Goal: Task Accomplishment & Management: Manage account settings

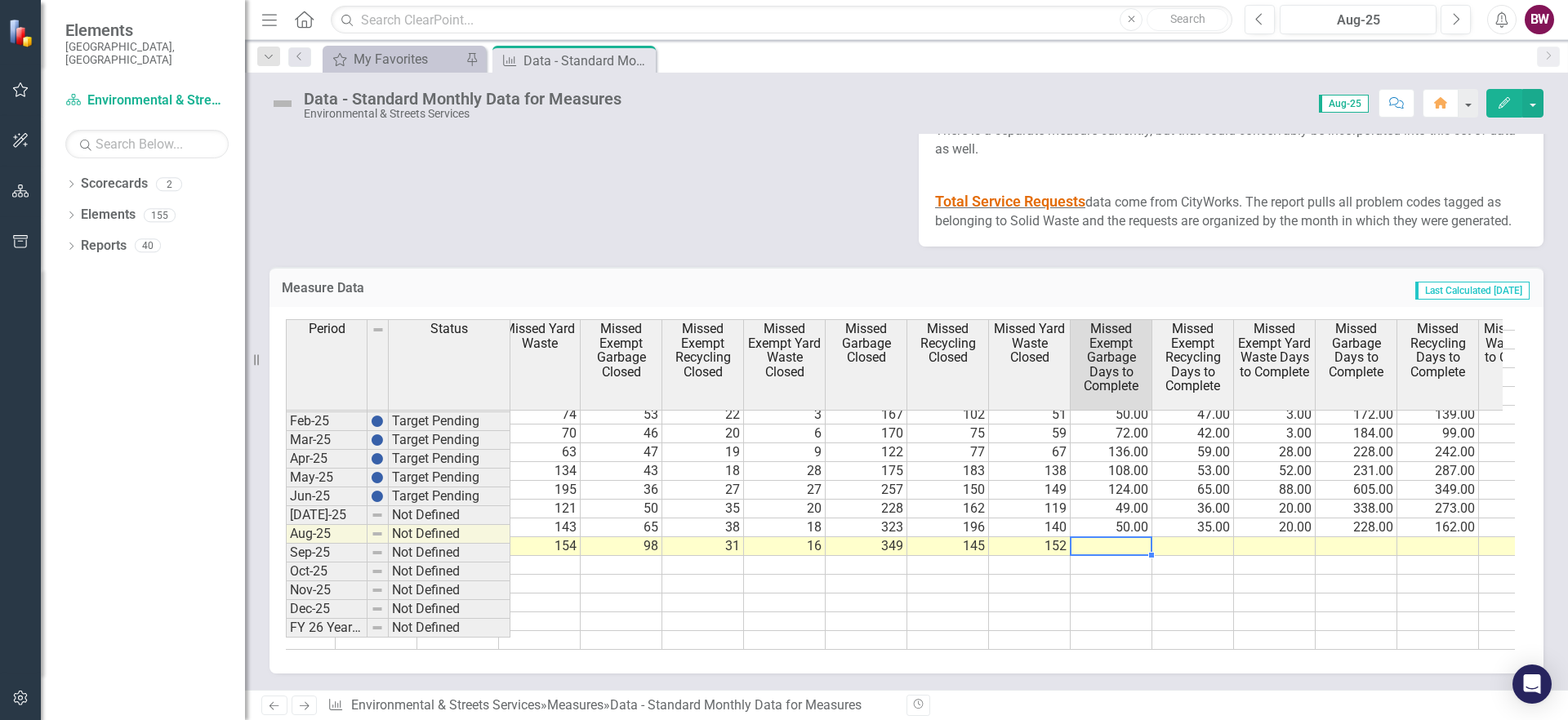
click at [1130, 556] on td at bounding box center [1112, 547] width 81 height 19
click at [1123, 556] on td at bounding box center [1112, 547] width 81 height 19
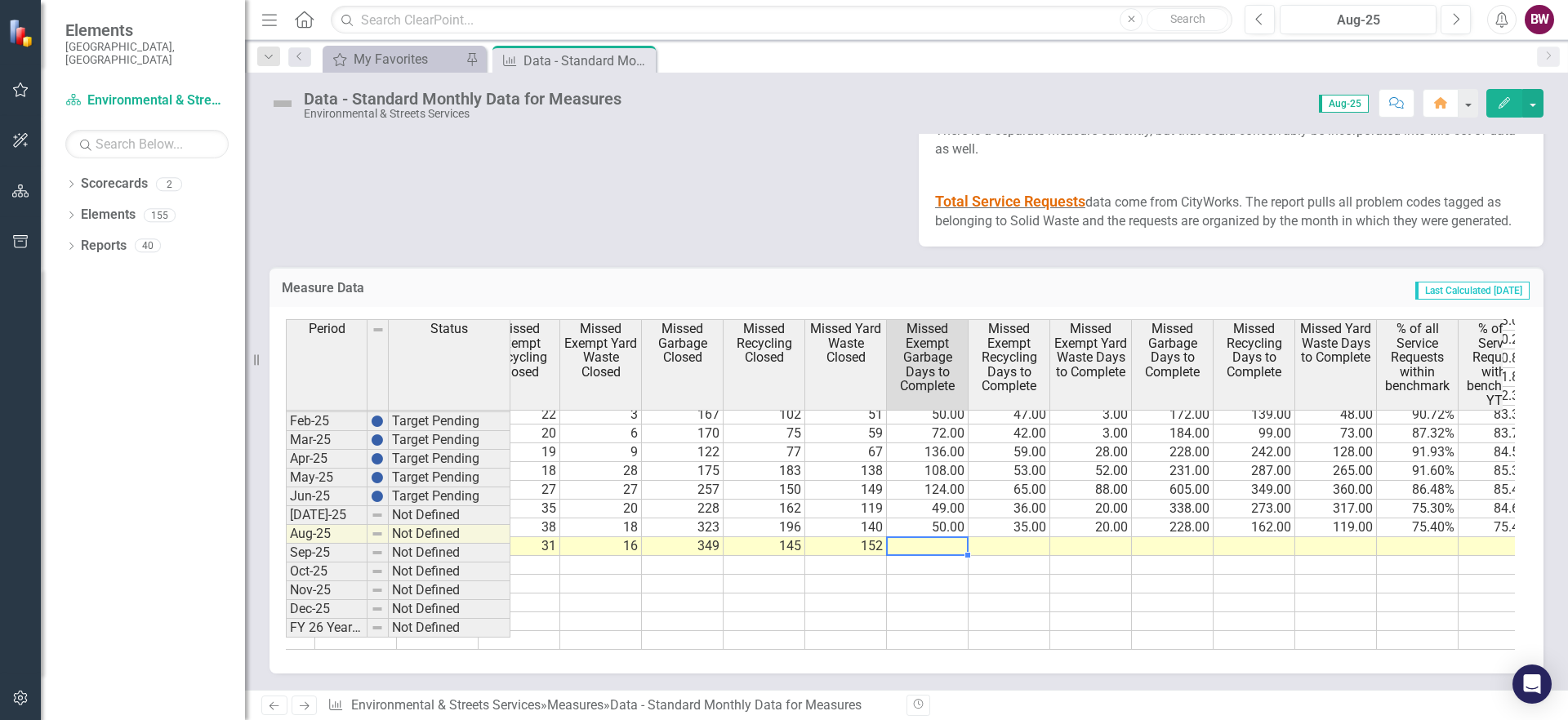
scroll to position [0, 2900]
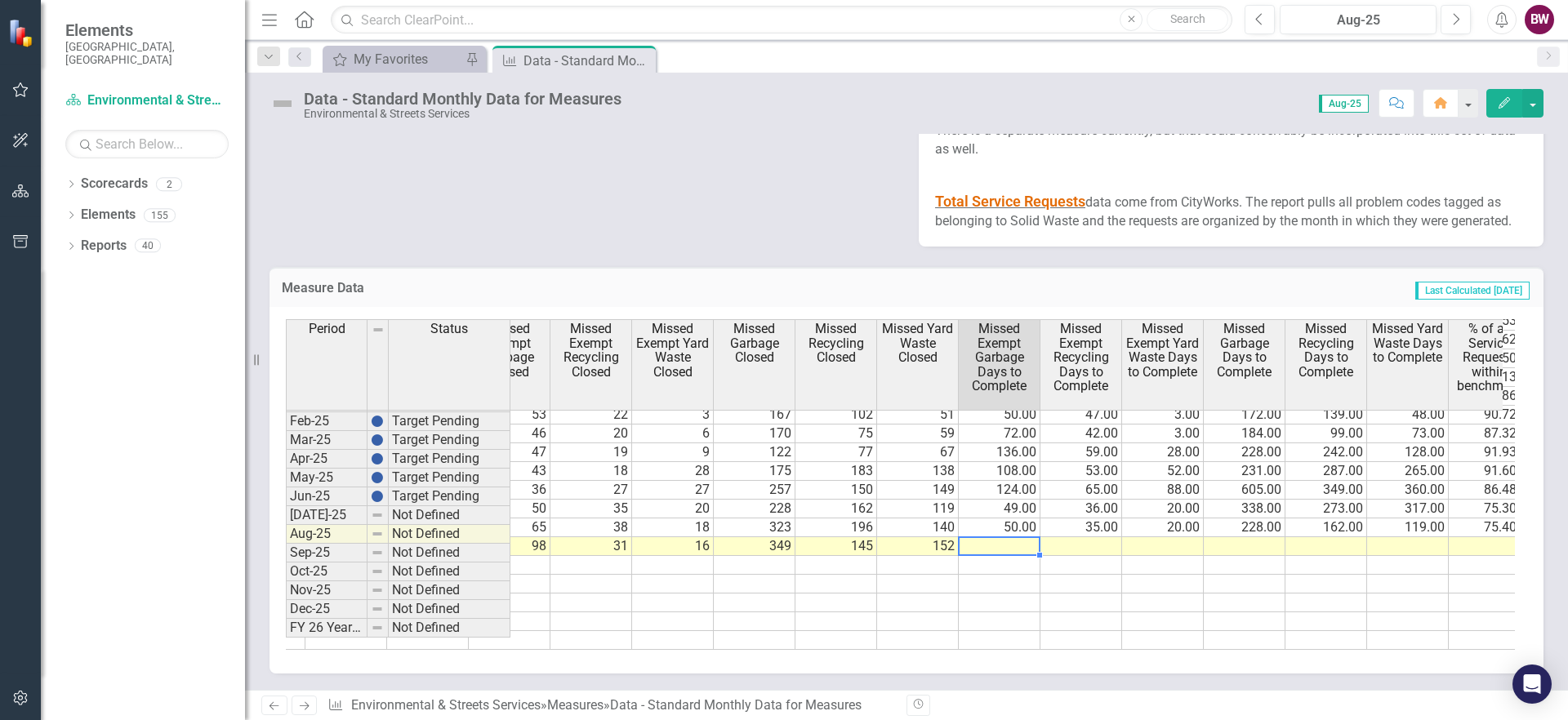
click at [1007, 556] on td at bounding box center [999, 547] width 81 height 19
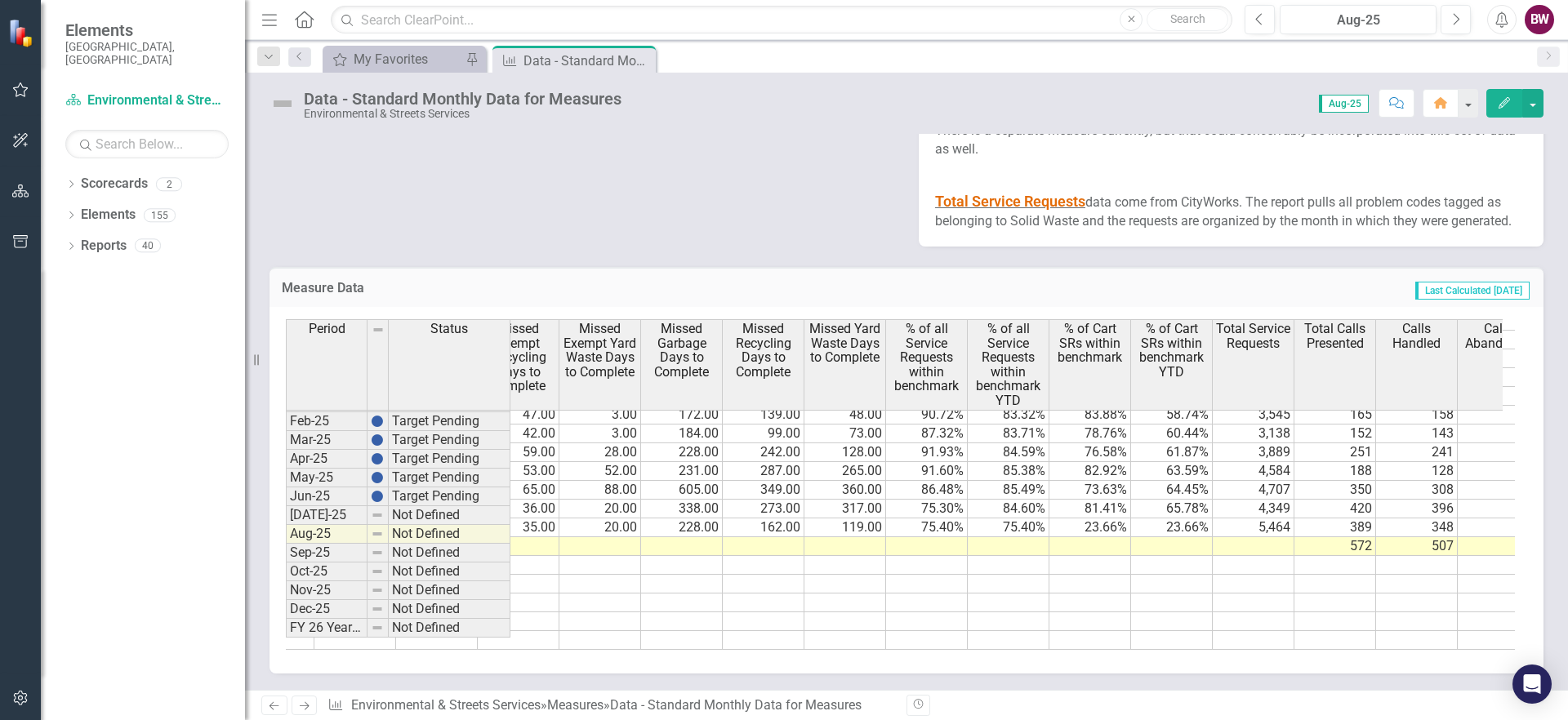
scroll to position [0, 3482]
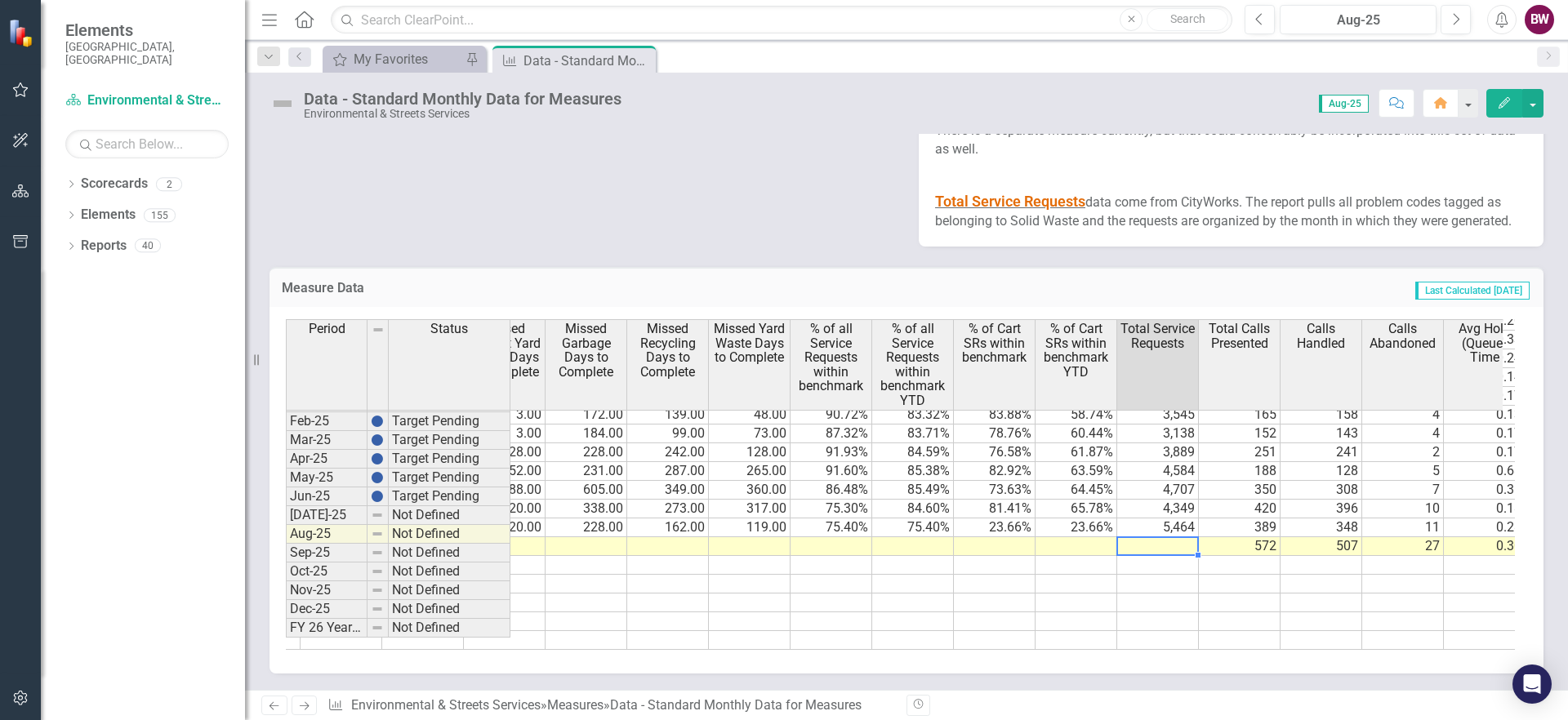
click at [1173, 556] on td at bounding box center [1157, 547] width 81 height 19
click at [1133, 556] on td at bounding box center [1157, 547] width 81 height 19
click at [1152, 556] on td at bounding box center [1157, 547] width 81 height 19
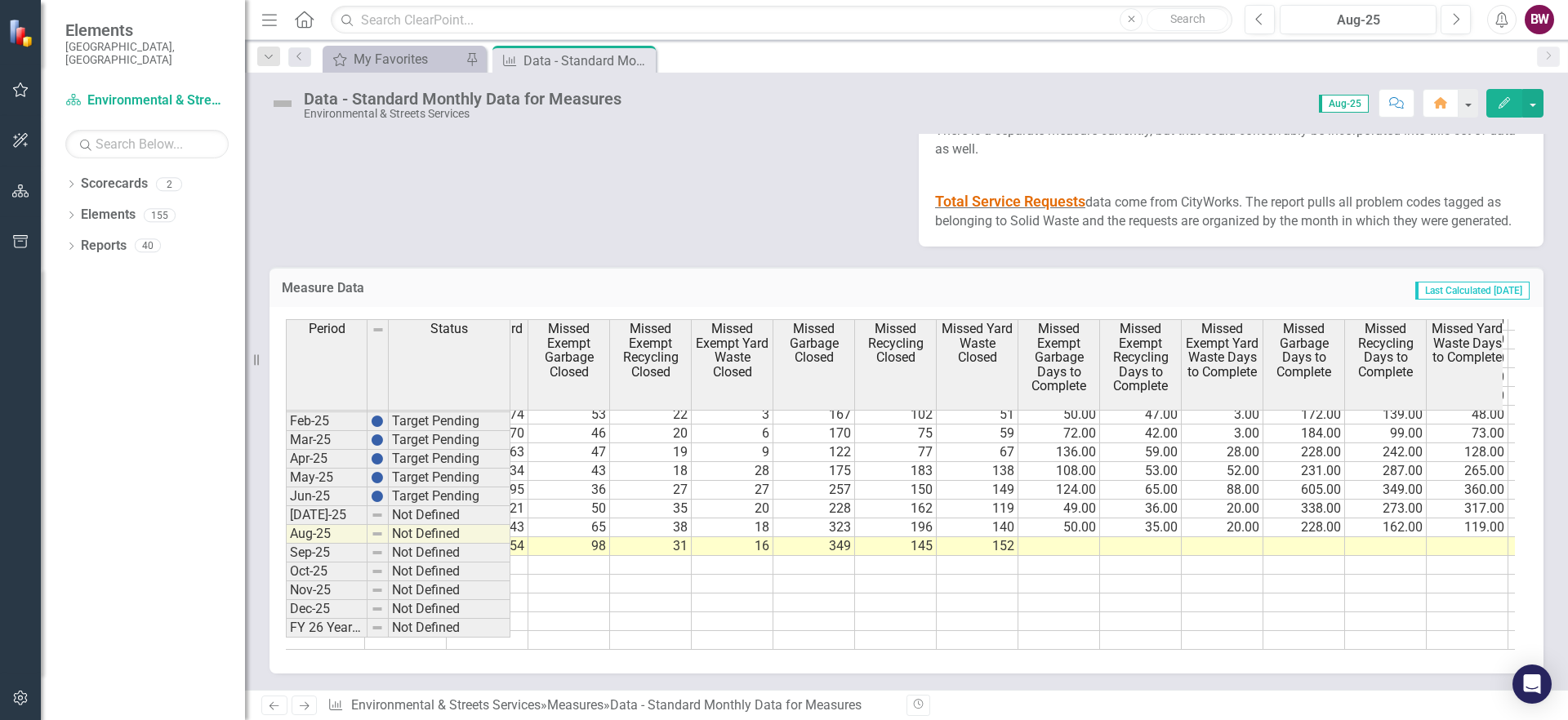
scroll to position [0, 2833]
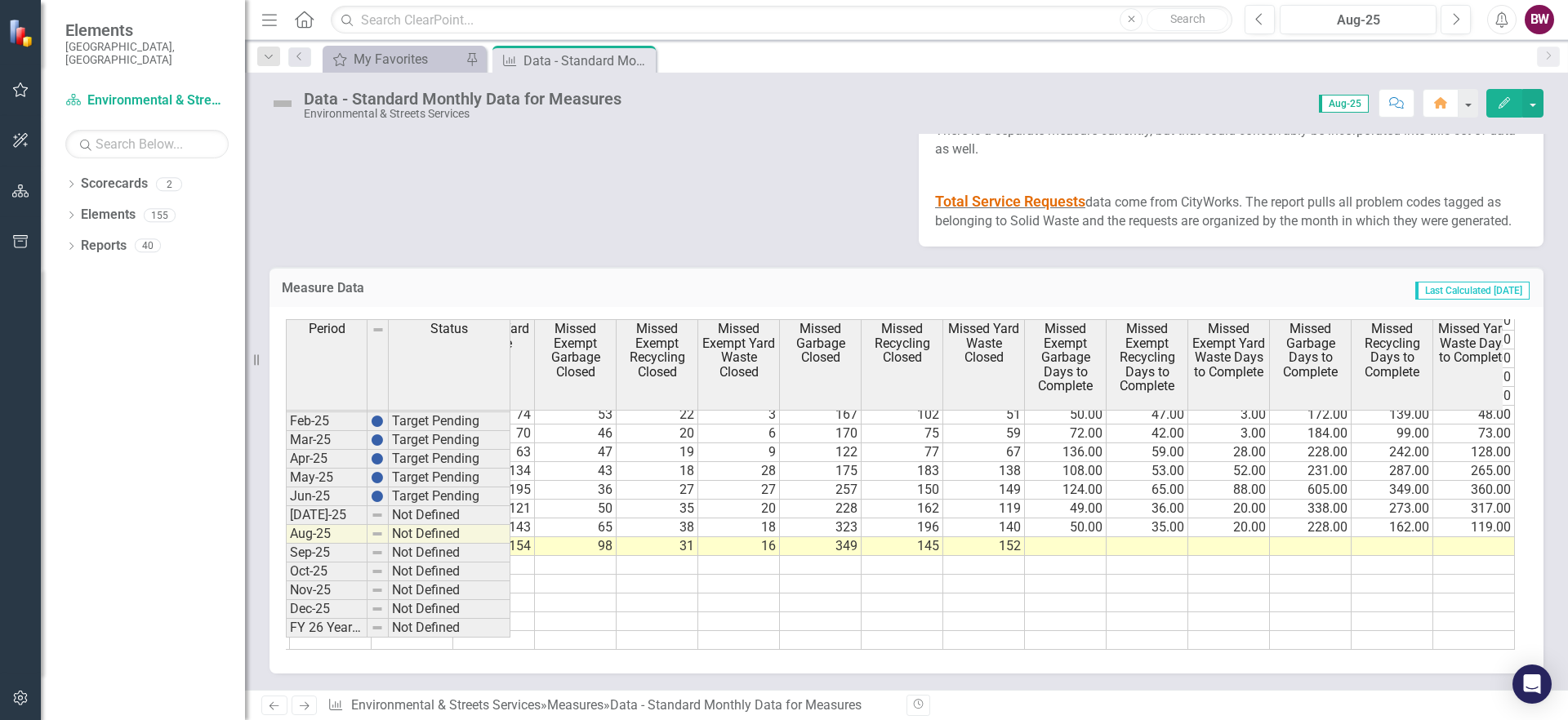
click at [1056, 538] on td at bounding box center [1066, 547] width 81 height 19
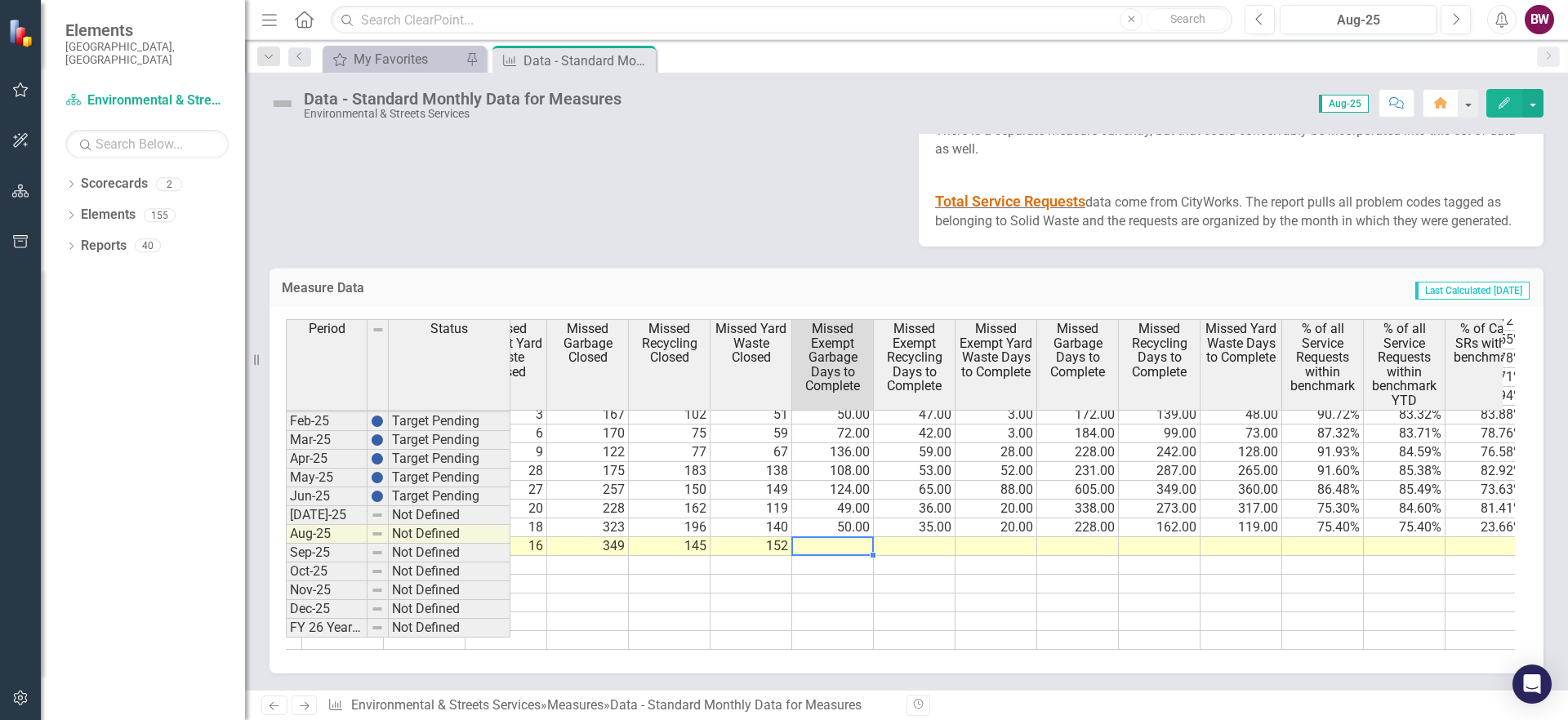
scroll to position [0, 3321]
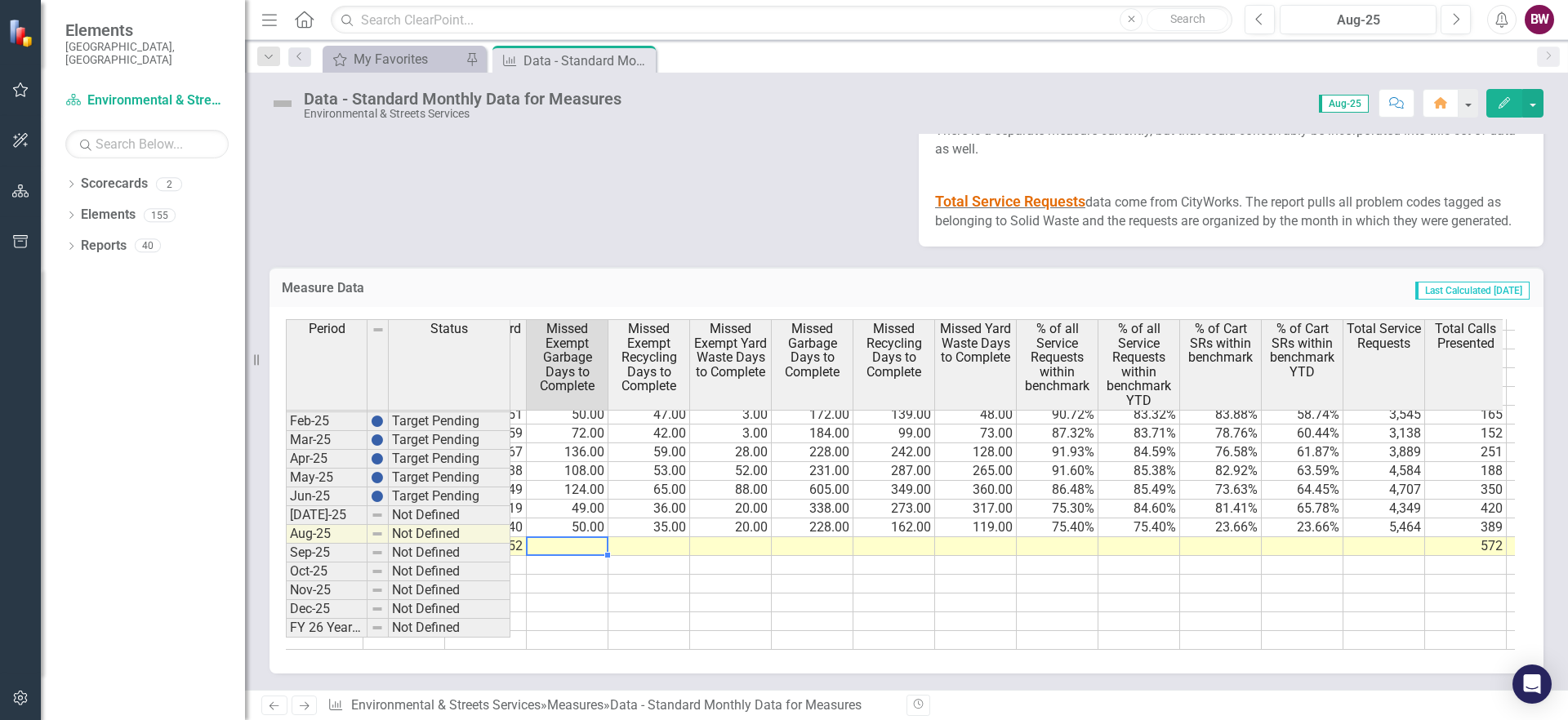
click at [1064, 538] on td at bounding box center [1057, 547] width 81 height 19
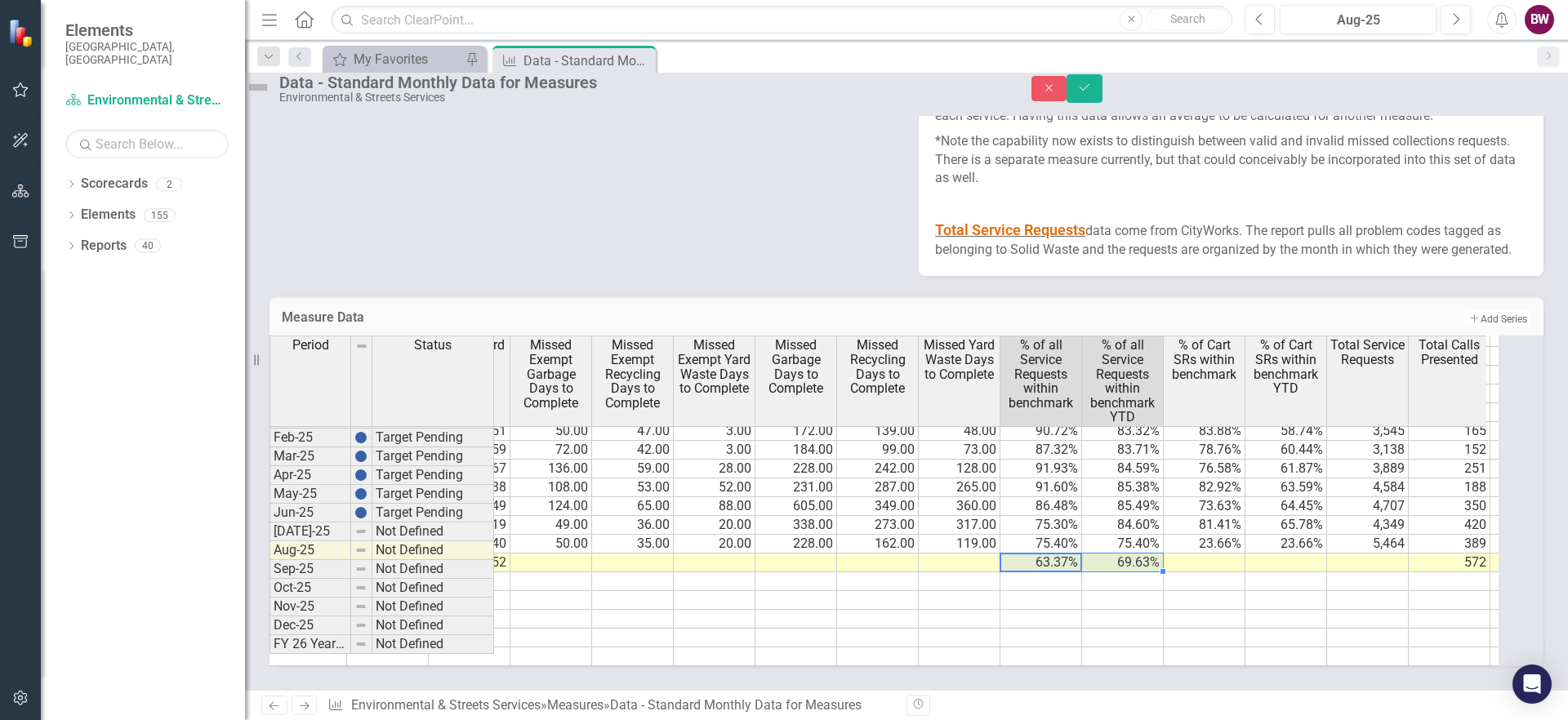
click at [1246, 610] on td at bounding box center [1204, 620] width 81 height 19
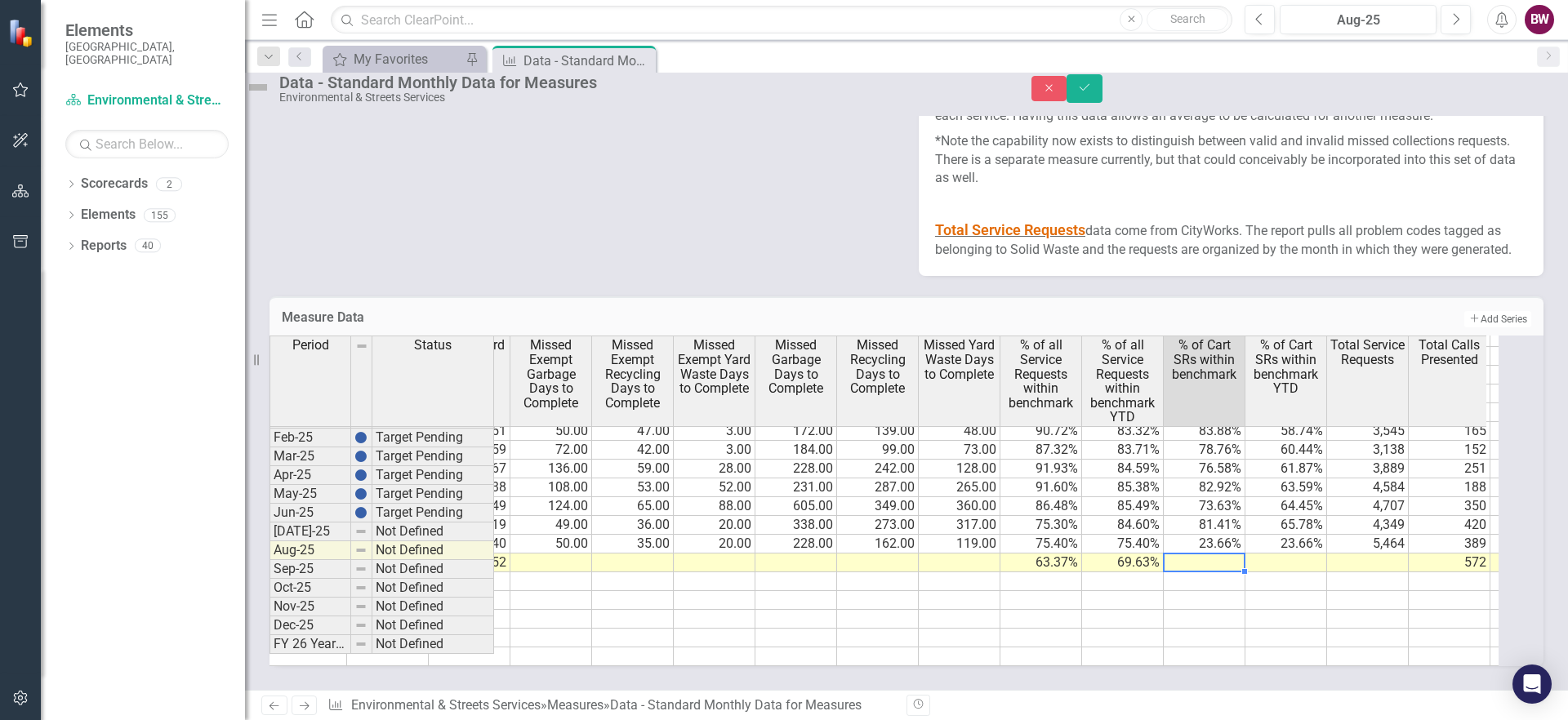
click at [1244, 554] on td at bounding box center [1204, 564] width 81 height 19
click at [1208, 554] on td at bounding box center [1204, 564] width 81 height 19
click at [1389, 554] on td at bounding box center [1367, 564] width 81 height 19
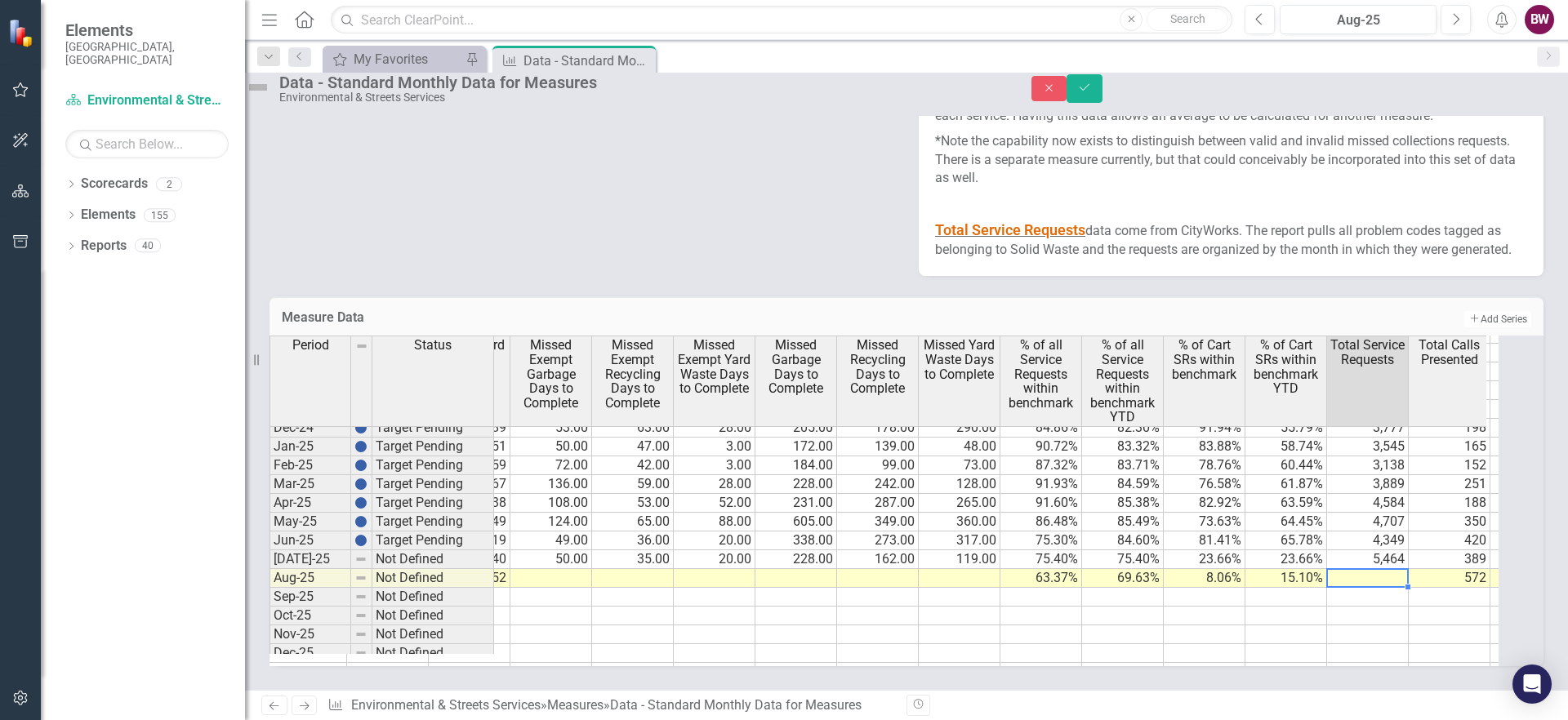
scroll to position [825, 0]
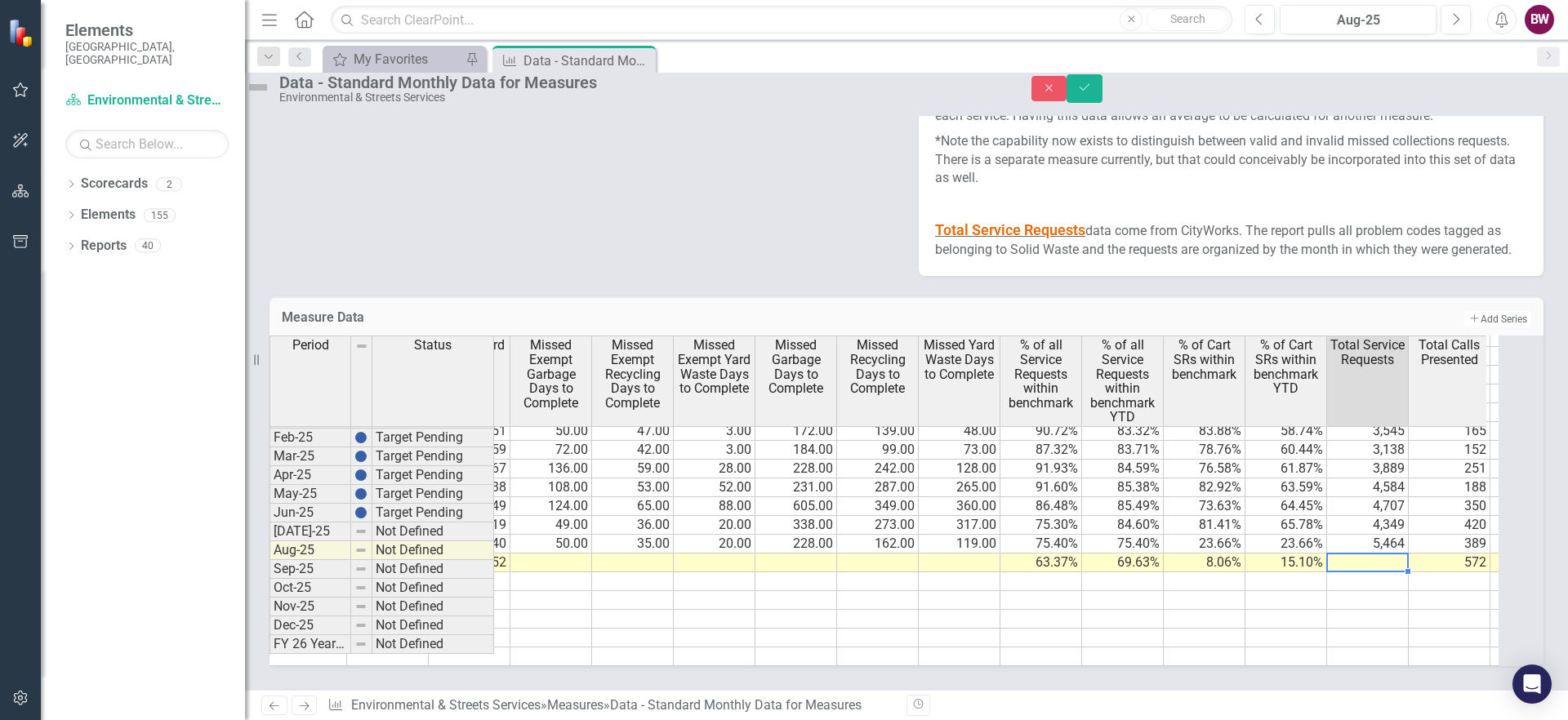
click at [1393, 554] on td at bounding box center [1367, 564] width 81 height 19
click at [1092, 93] on icon "Save" at bounding box center [1084, 86] width 15 height 11
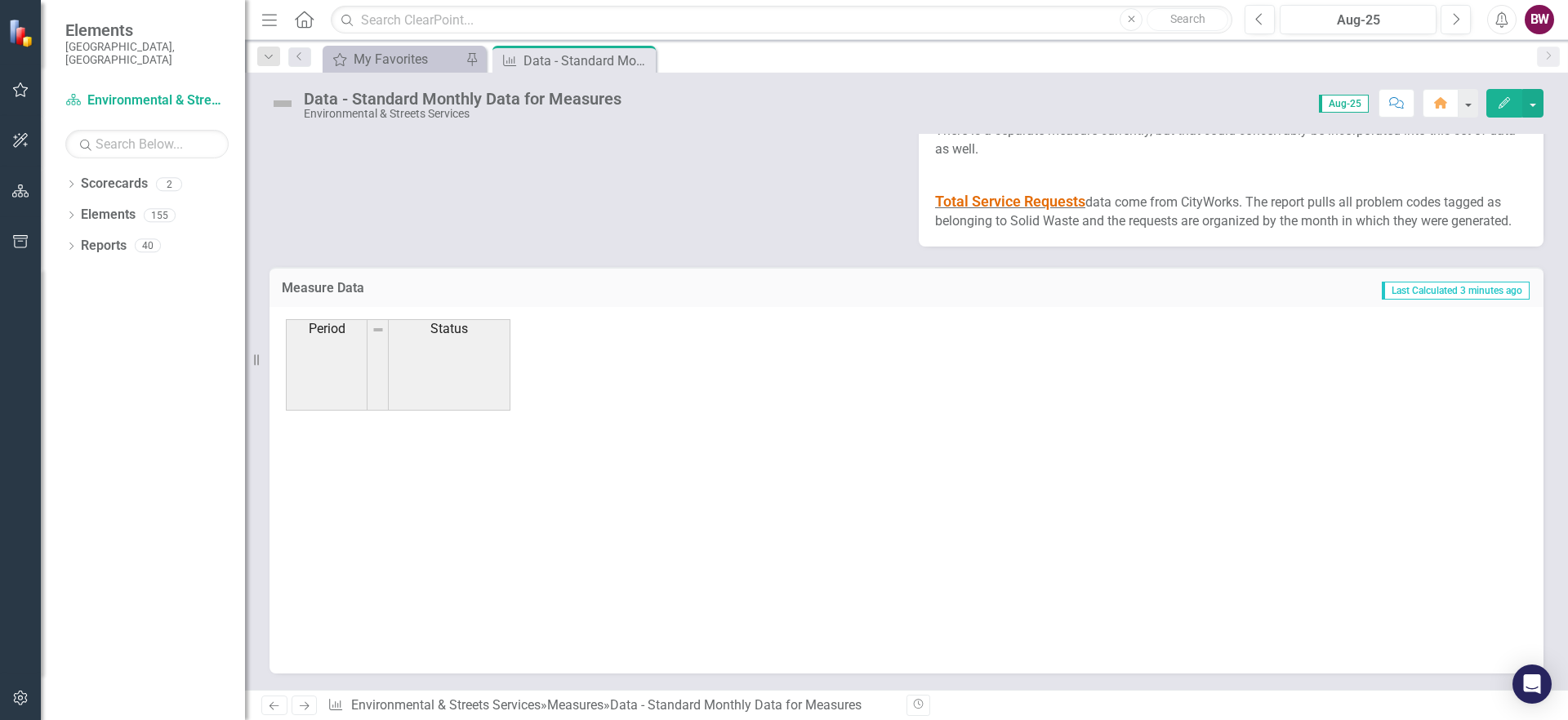
scroll to position [825, 0]
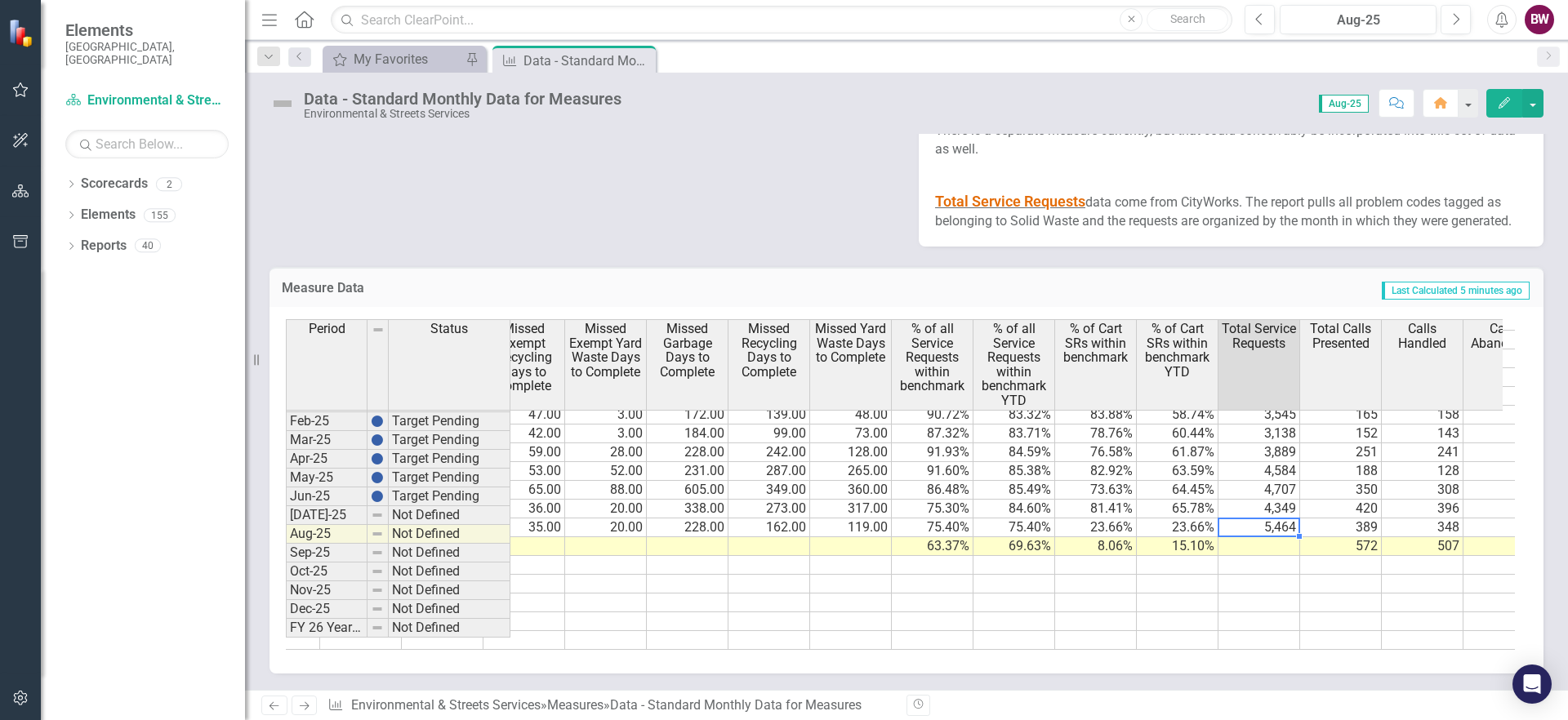
click at [1275, 538] on td "5,464" at bounding box center [1259, 528] width 81 height 19
click at [1260, 556] on td at bounding box center [1259, 547] width 81 height 19
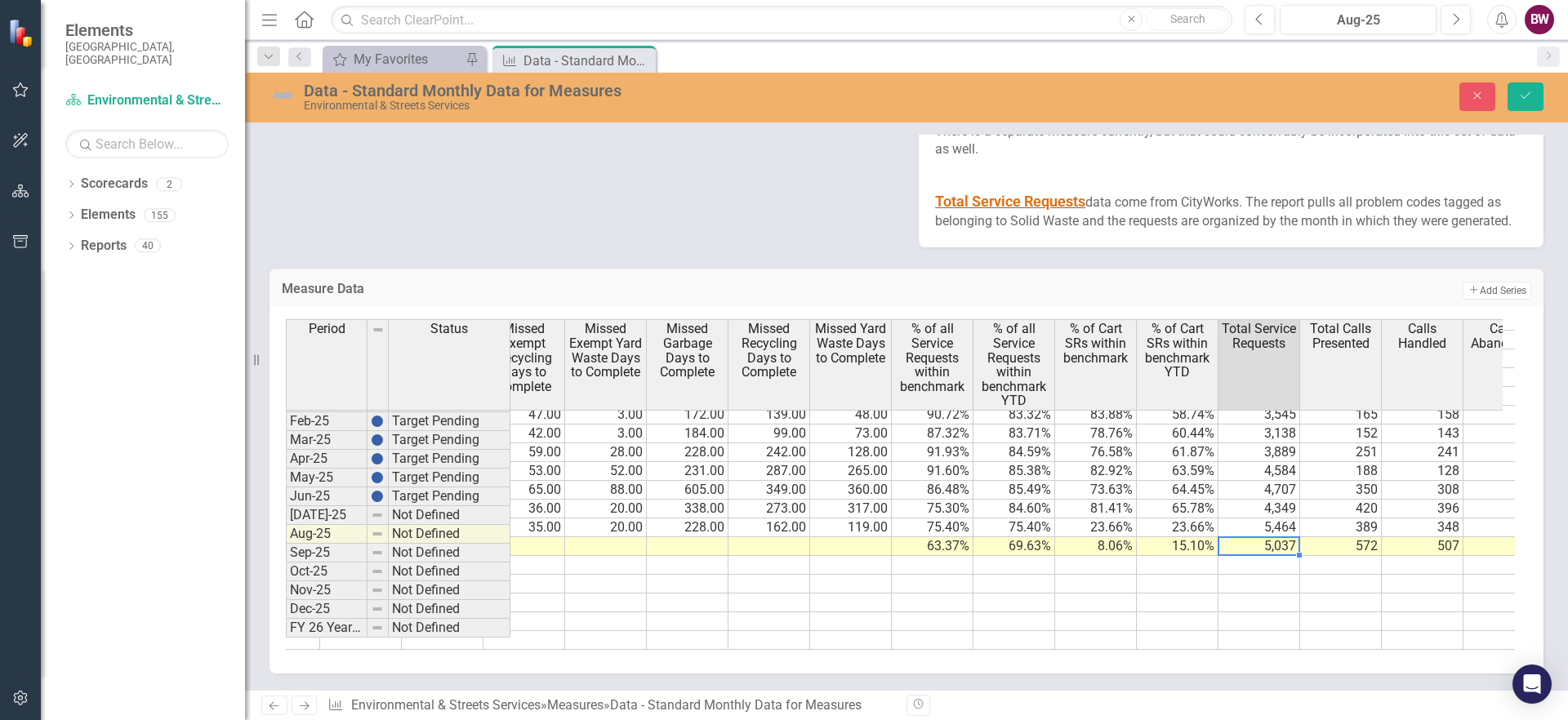
type textarea "5037"
click at [1525, 91] on icon "Save" at bounding box center [1525, 95] width 15 height 11
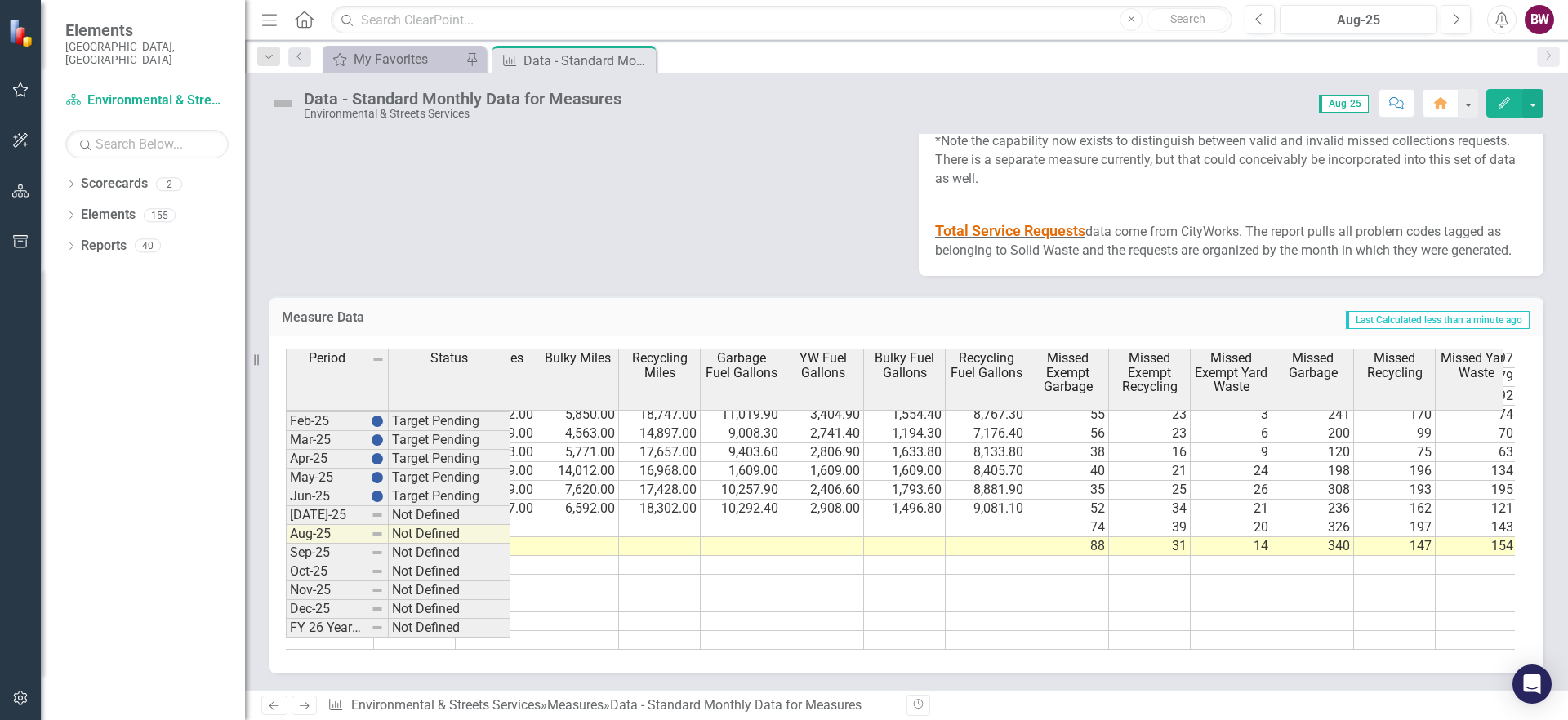
scroll to position [0, 0]
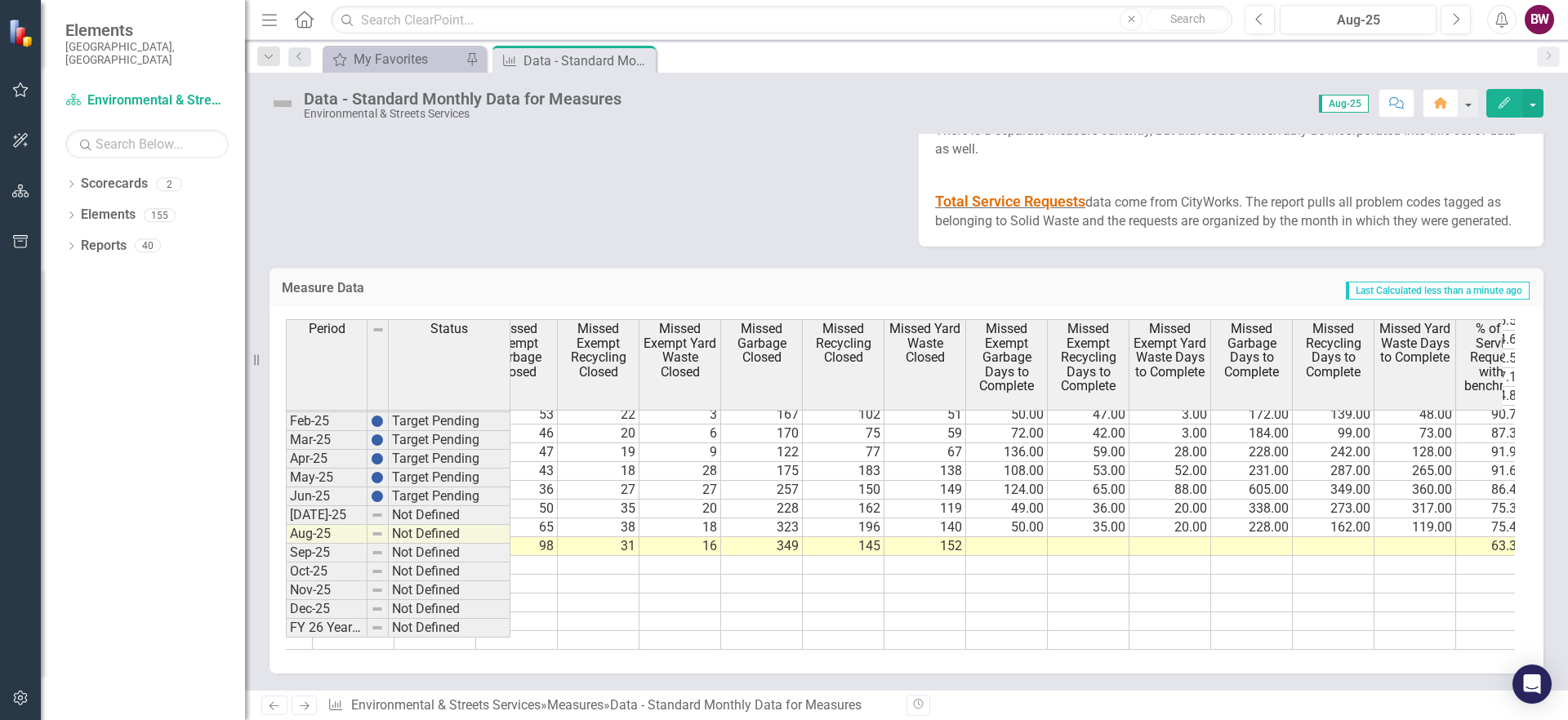
click at [988, 556] on tr "88 31 14 340 147 154 98 31 16 349 145 152 63.37% 69.63% 8.06% 15.10% 5,037 572 …" at bounding box center [762, 547] width 2695 height 19
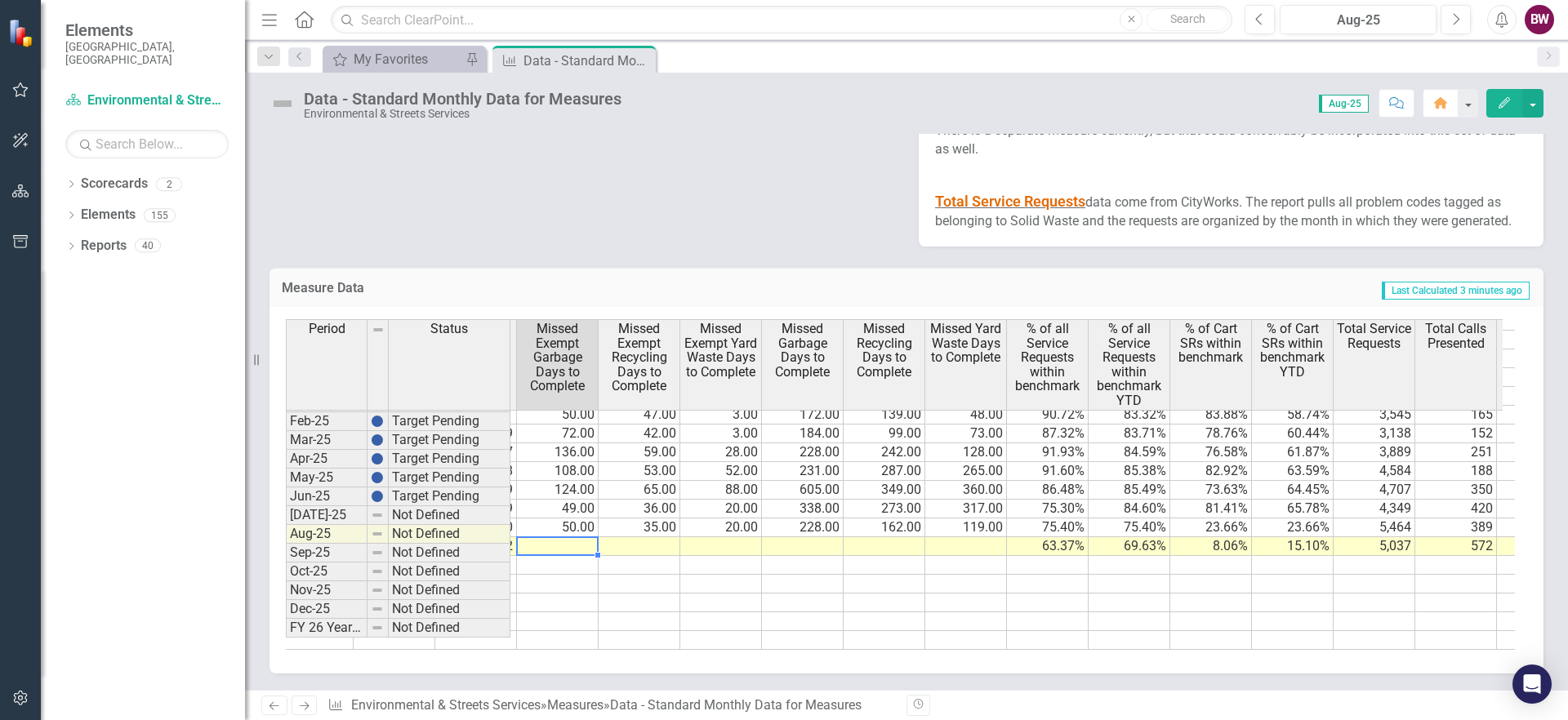
scroll to position [0, 3345]
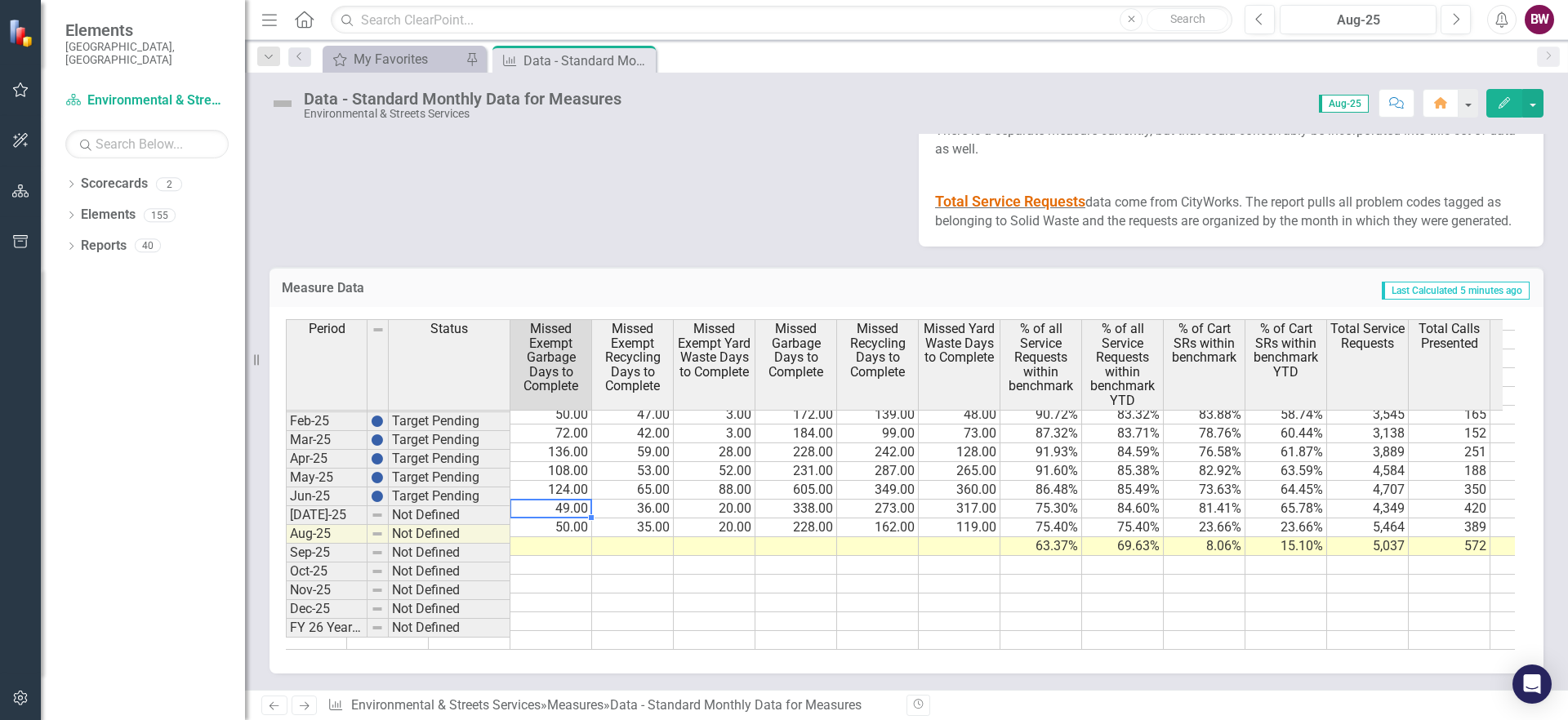
click at [570, 519] on td "49.00" at bounding box center [551, 509] width 81 height 19
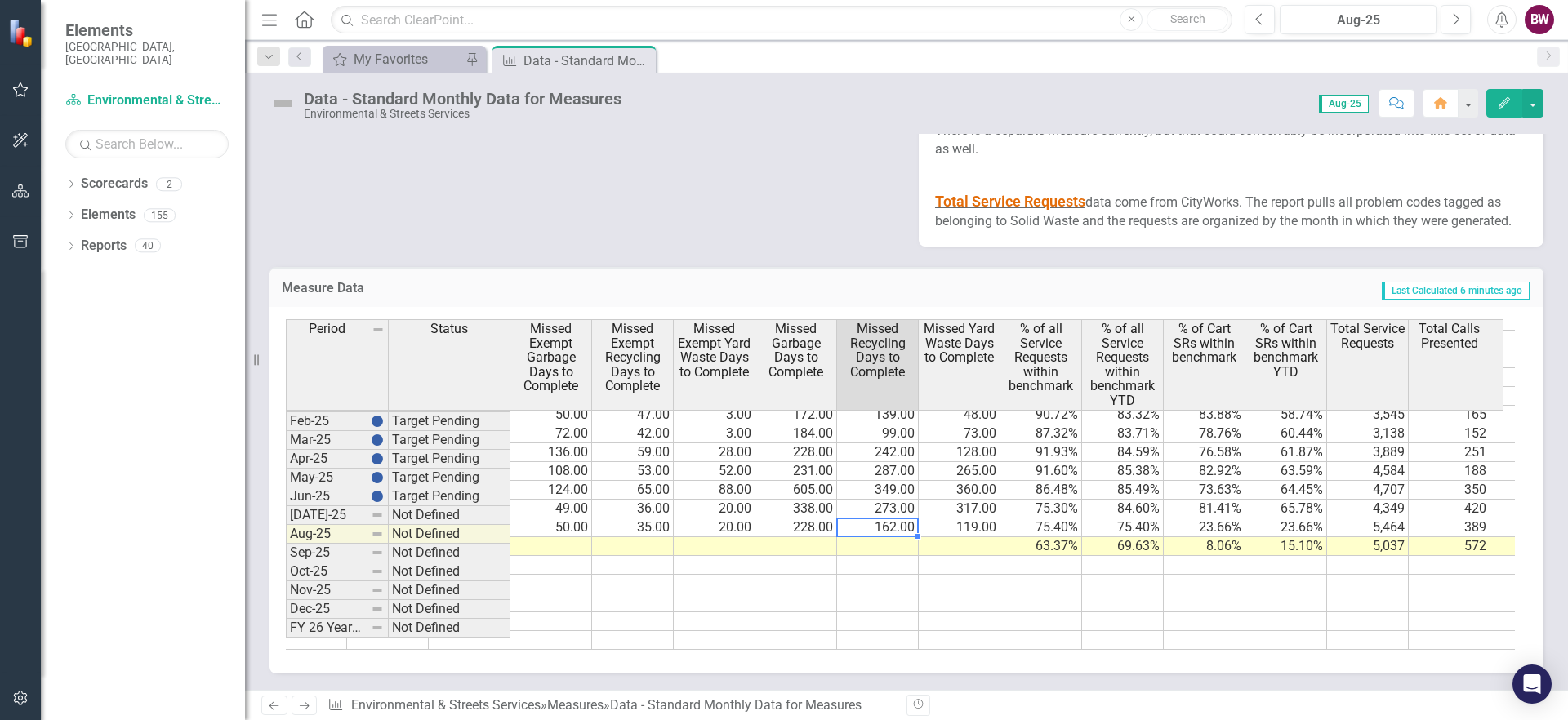
click at [890, 538] on td "162.00" at bounding box center [877, 528] width 81 height 19
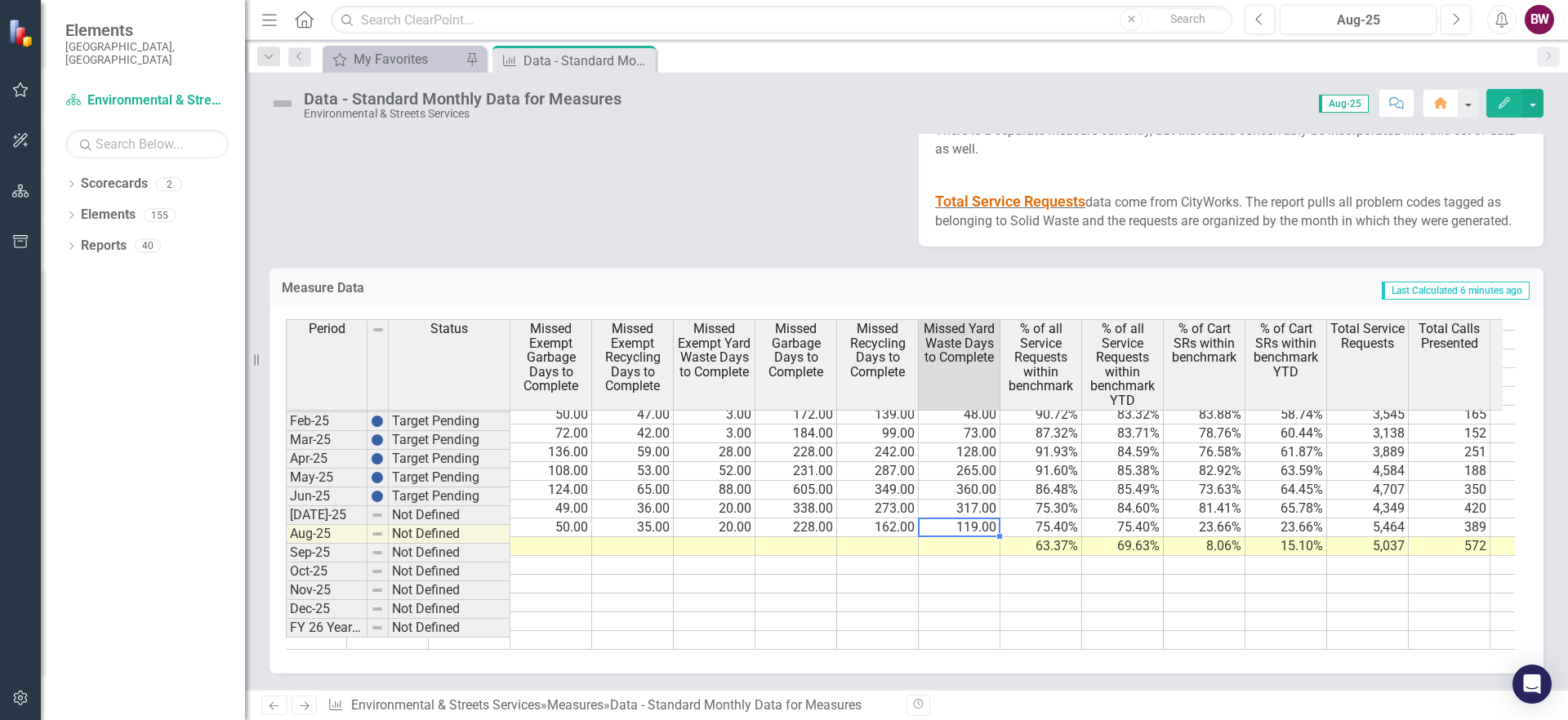
click at [987, 538] on td "119.00" at bounding box center [959, 528] width 81 height 19
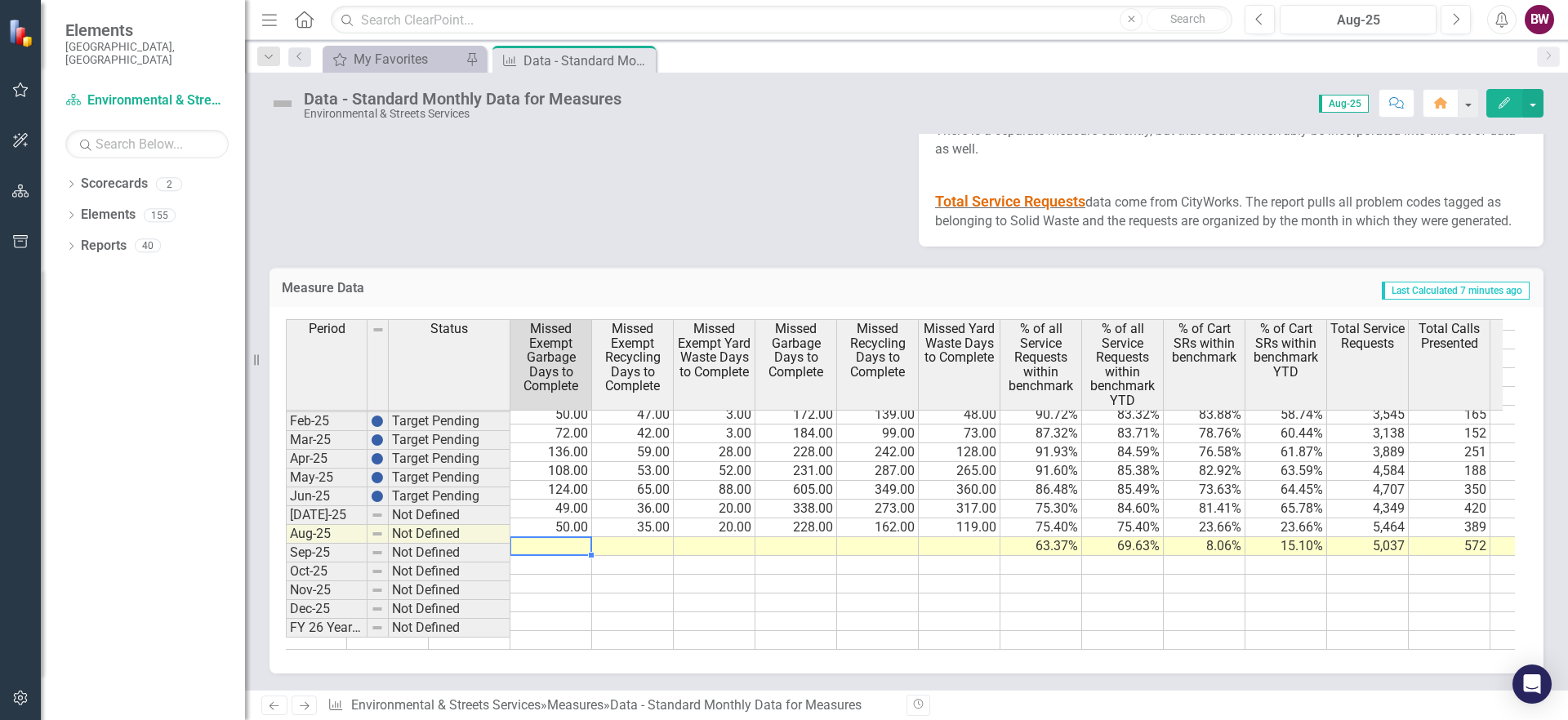
click at [539, 556] on td at bounding box center [551, 547] width 81 height 19
click at [529, 519] on td "49.00" at bounding box center [551, 509] width 81 height 19
click at [552, 538] on td "50.00" at bounding box center [551, 528] width 81 height 19
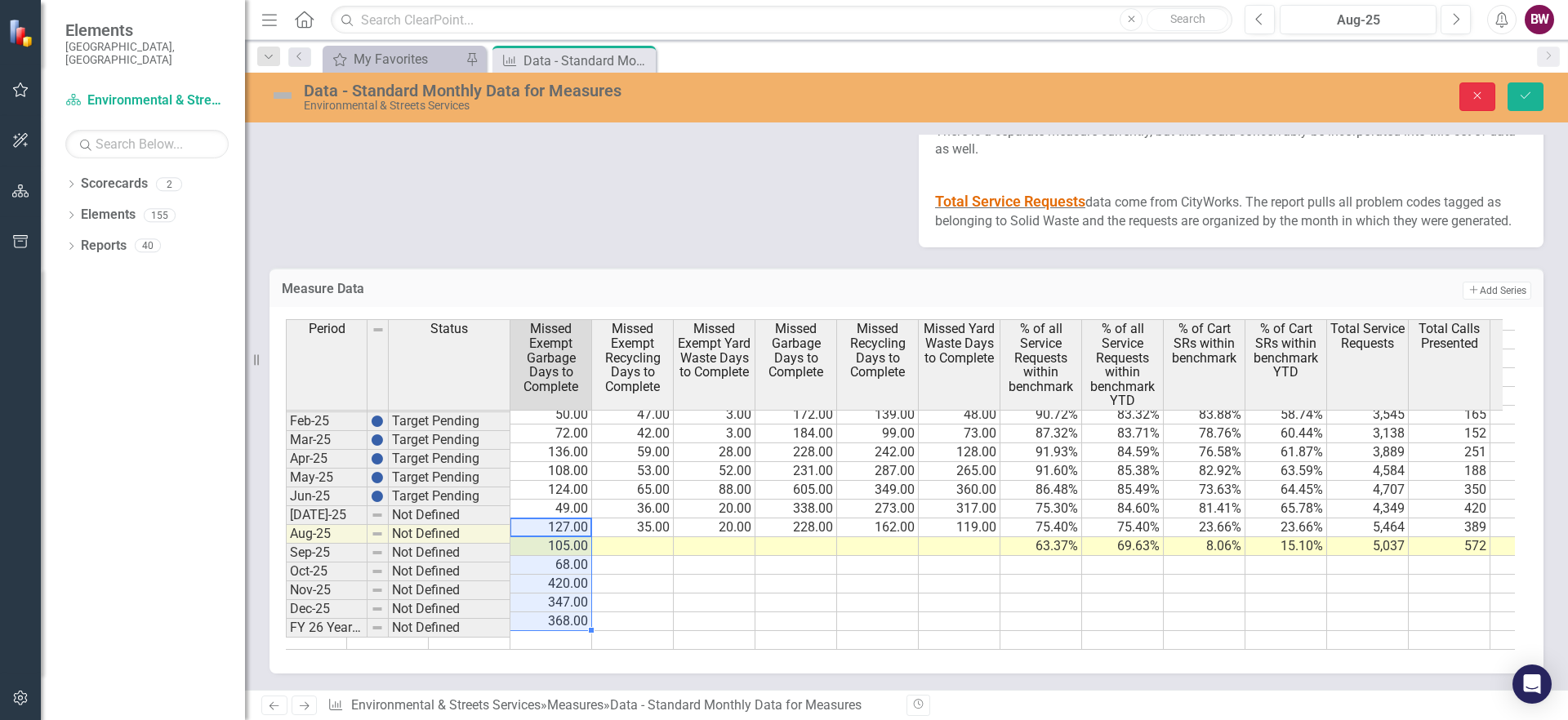
drag, startPoint x: 1480, startPoint y: 87, endPoint x: 1419, endPoint y: 133, distance: 76.4
click at [1480, 87] on button "Close" at bounding box center [1477, 96] width 36 height 29
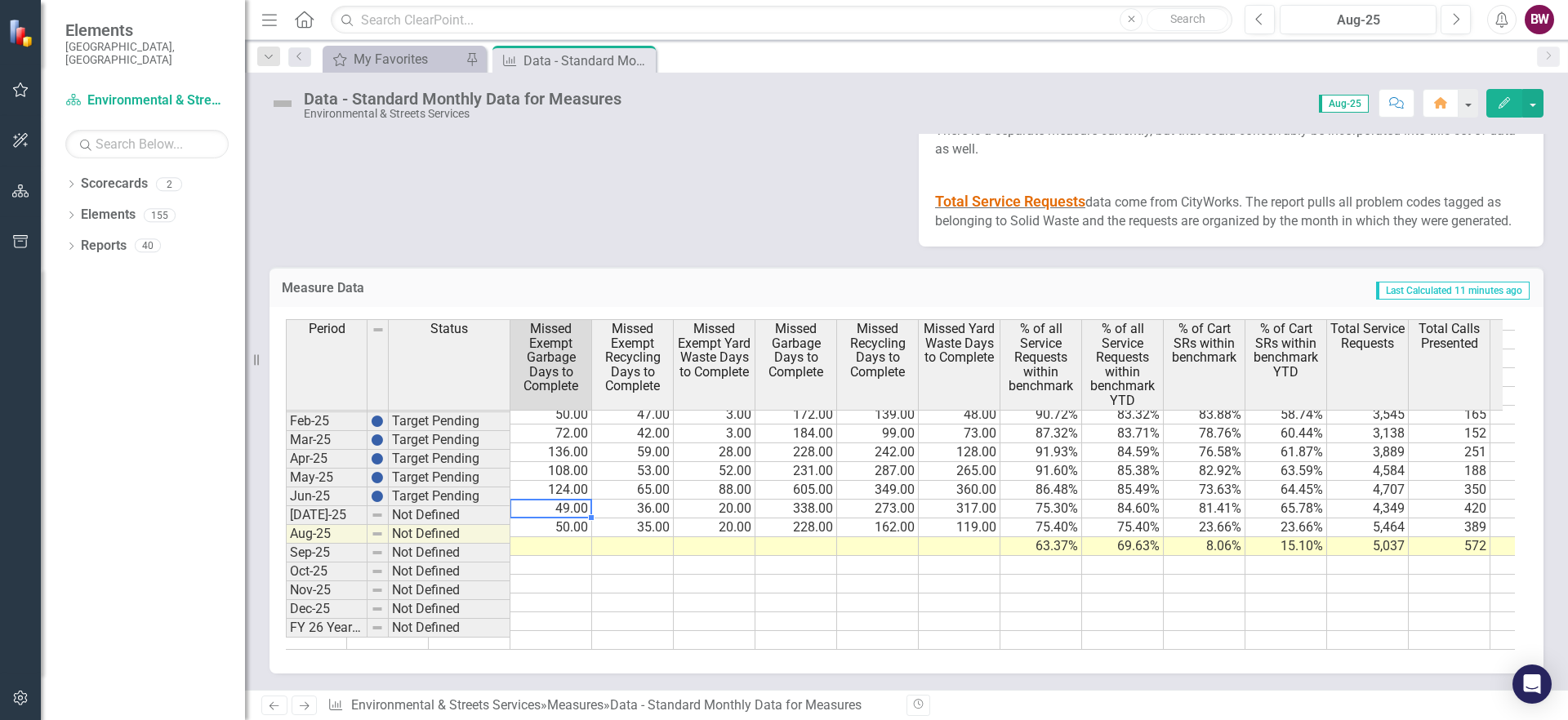
click at [571, 519] on td "49.00" at bounding box center [551, 509] width 81 height 19
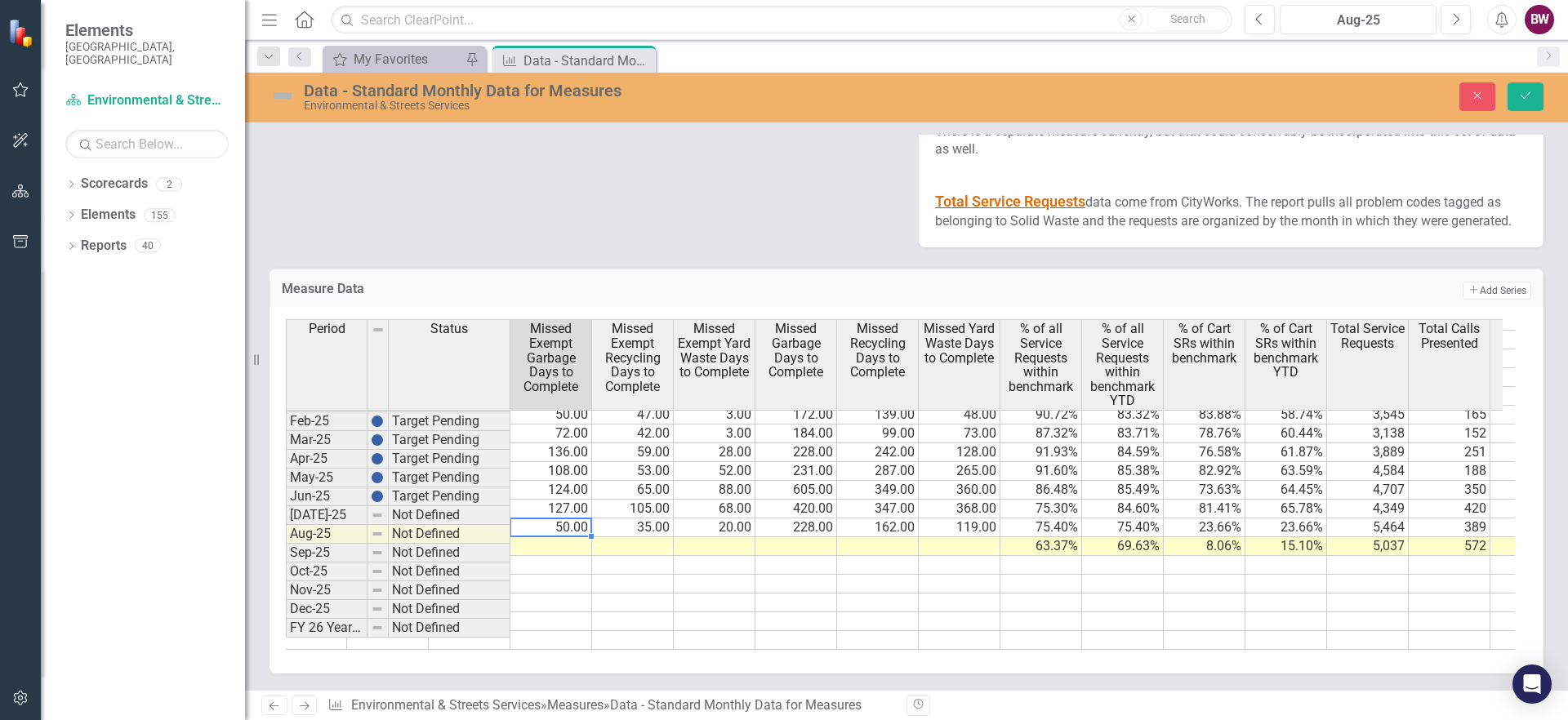
click at [551, 538] on td "50.00" at bounding box center [551, 528] width 81 height 19
click at [550, 538] on td "50.00" at bounding box center [551, 528] width 81 height 19
type textarea "121"
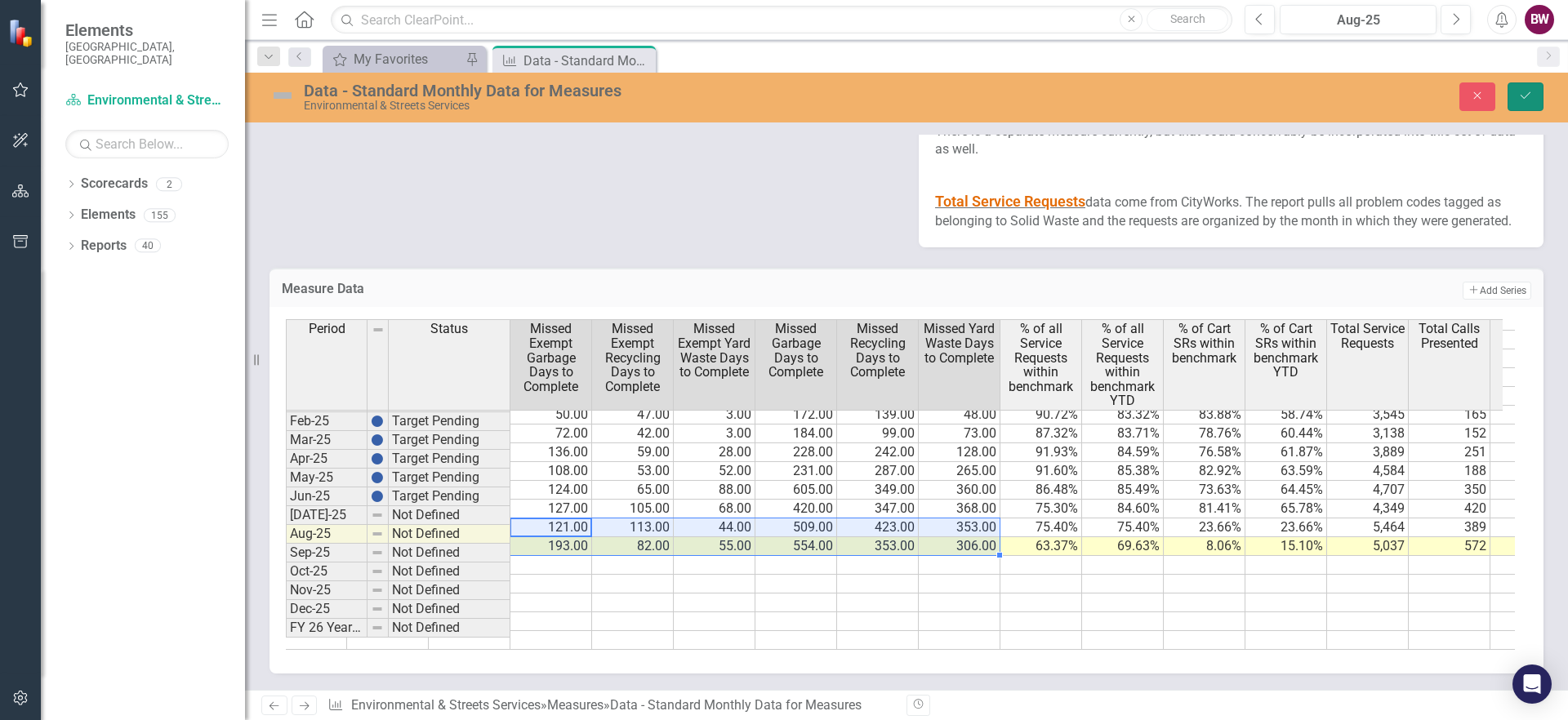
click at [1517, 93] on button "Save" at bounding box center [1526, 96] width 36 height 29
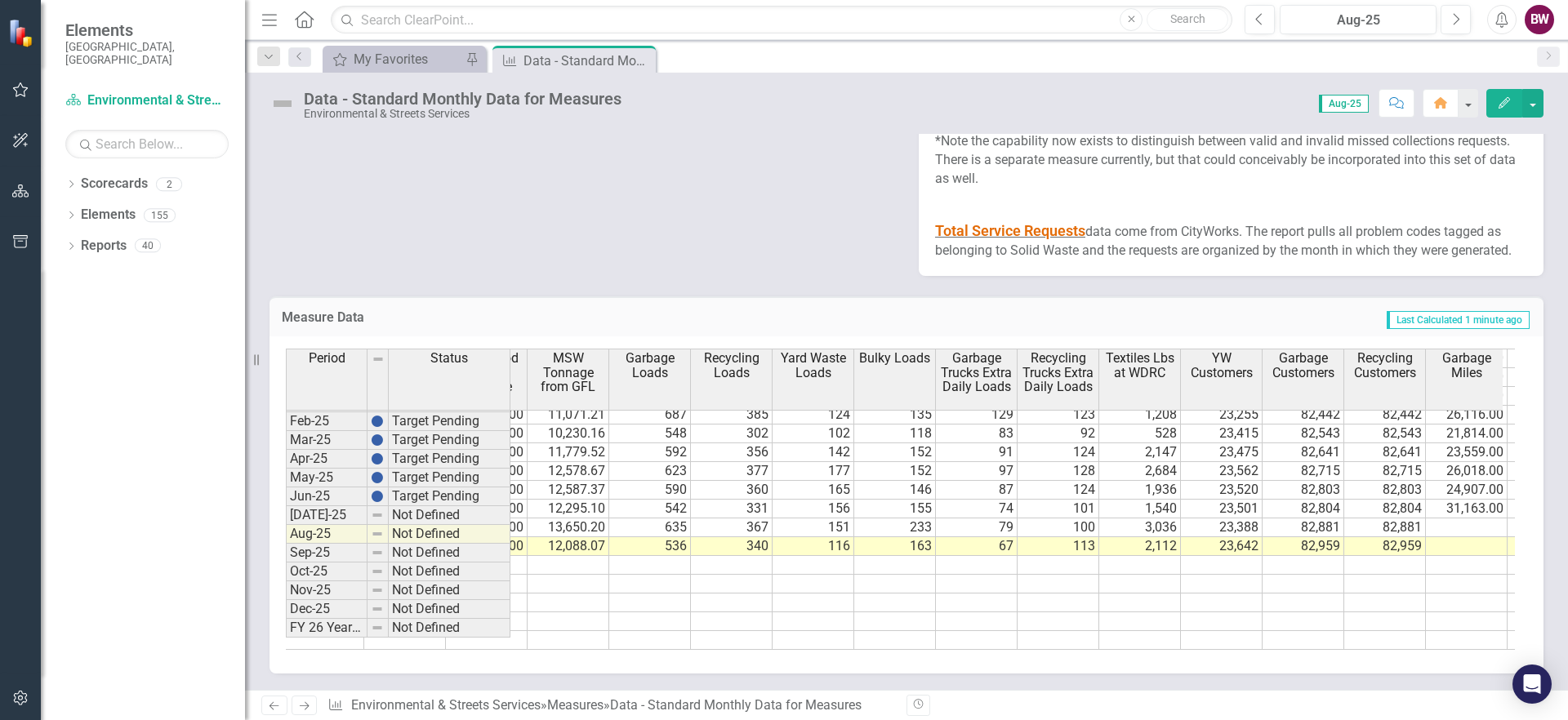
scroll to position [0, 985]
